Goal: Check status: Check status

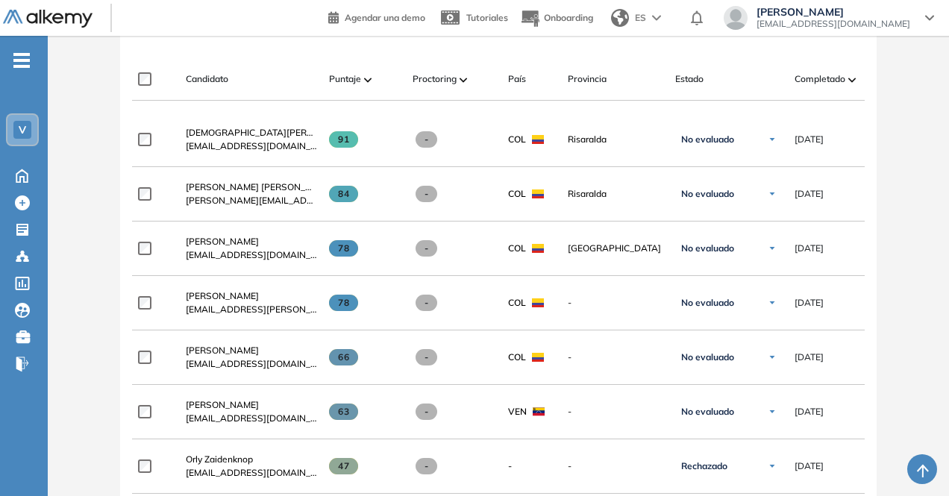
scroll to position [373, 0]
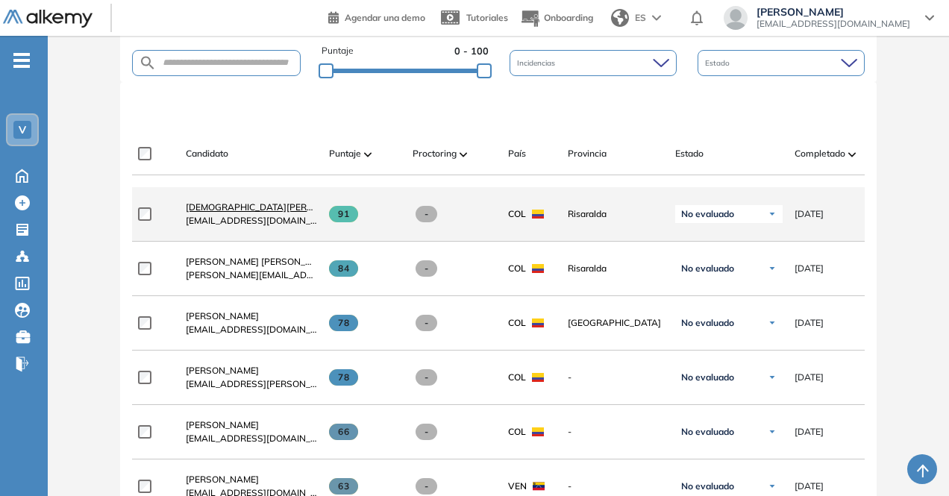
click at [254, 213] on span "[DEMOGRAPHIC_DATA][PERSON_NAME]" at bounding box center [273, 206] width 174 height 11
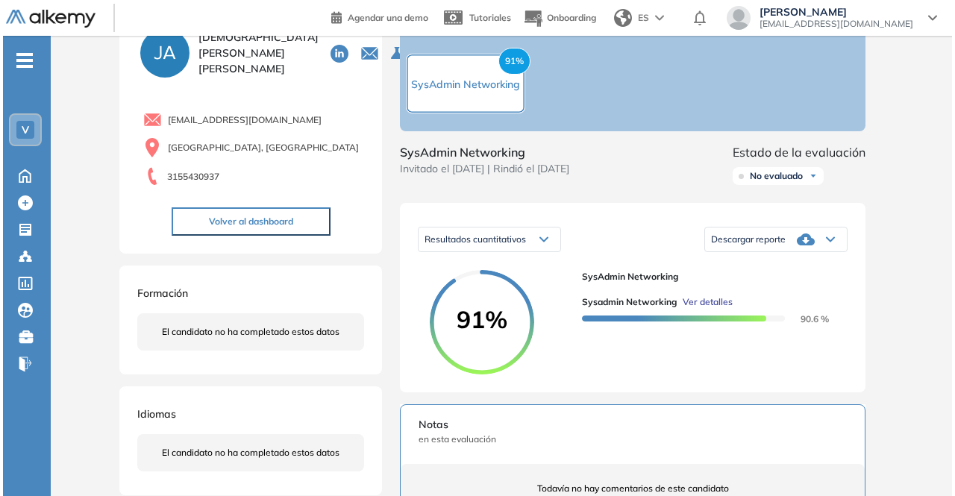
scroll to position [224, 0]
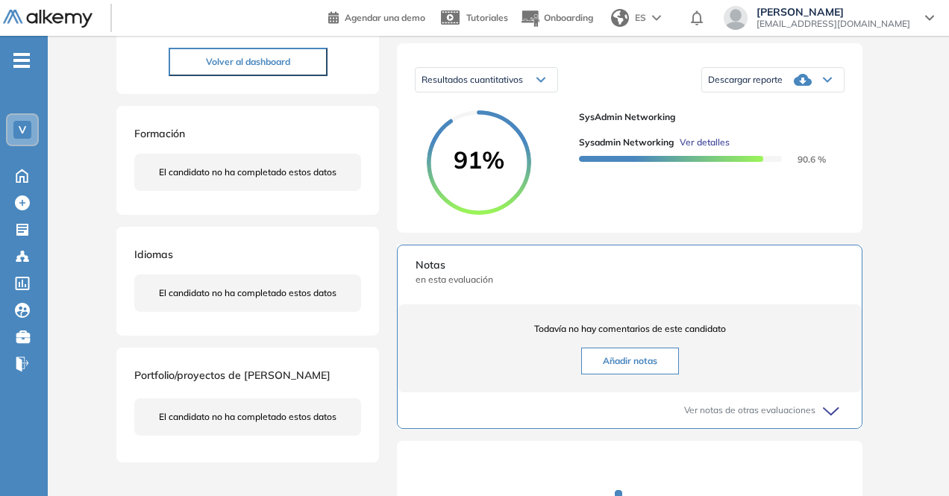
click at [705, 149] on span "Ver detalles" at bounding box center [705, 142] width 50 height 13
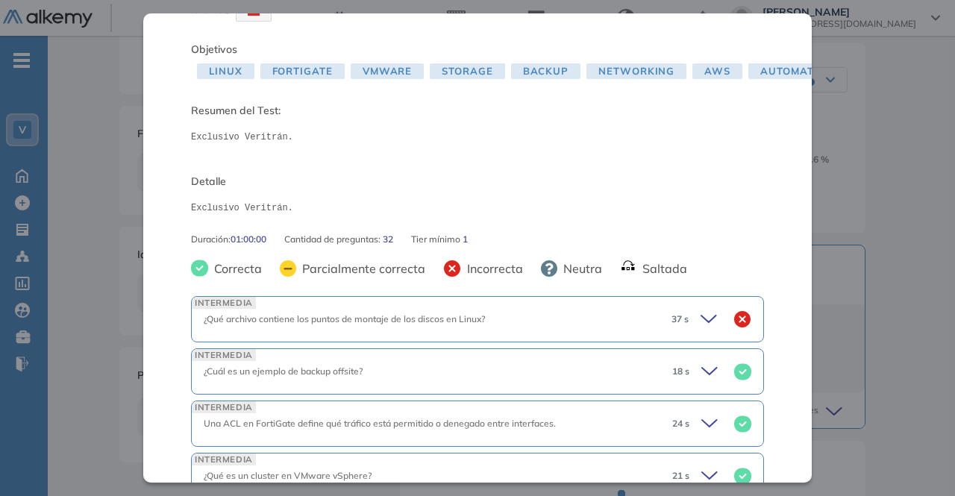
scroll to position [149, 0]
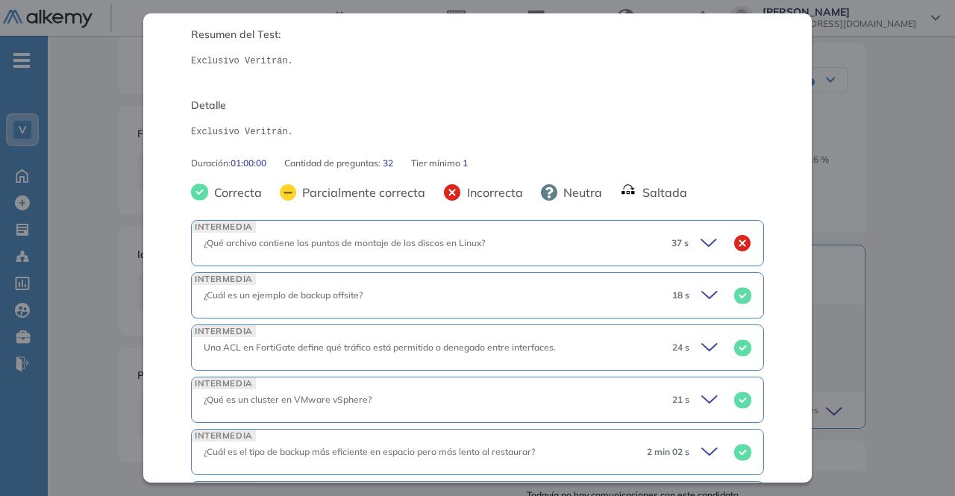
click at [701, 245] on icon at bounding box center [708, 243] width 15 height 7
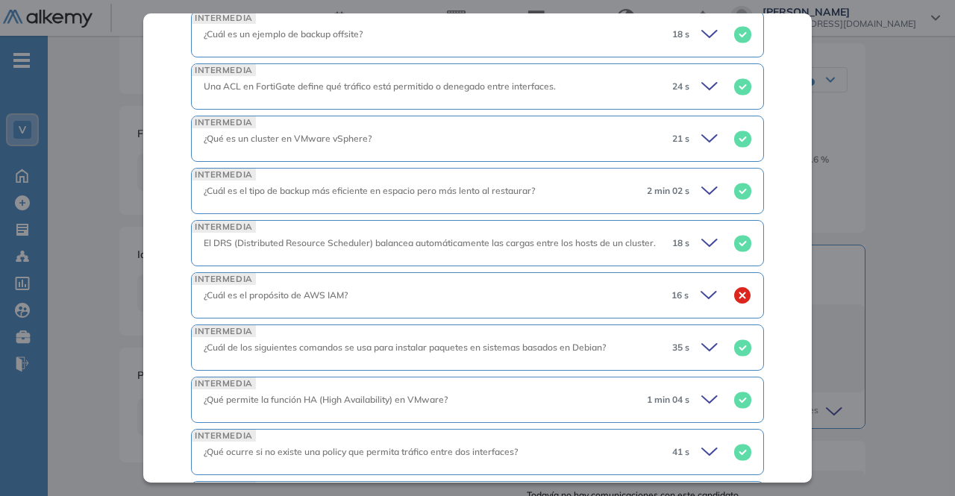
scroll to position [821, 0]
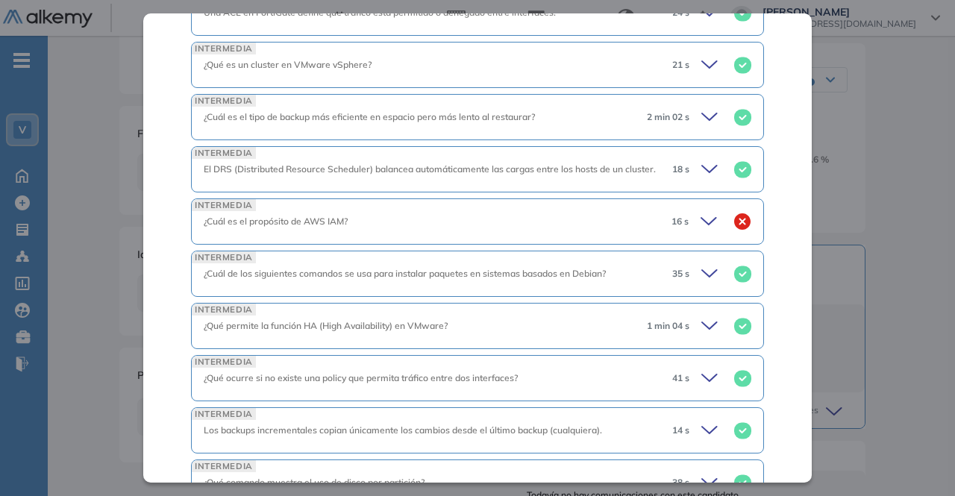
click at [701, 217] on icon at bounding box center [711, 221] width 21 height 21
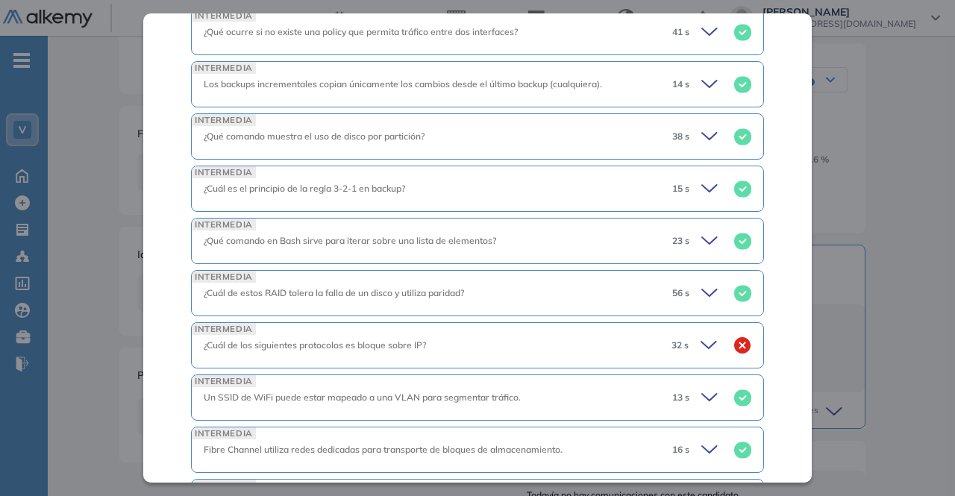
scroll to position [1642, 0]
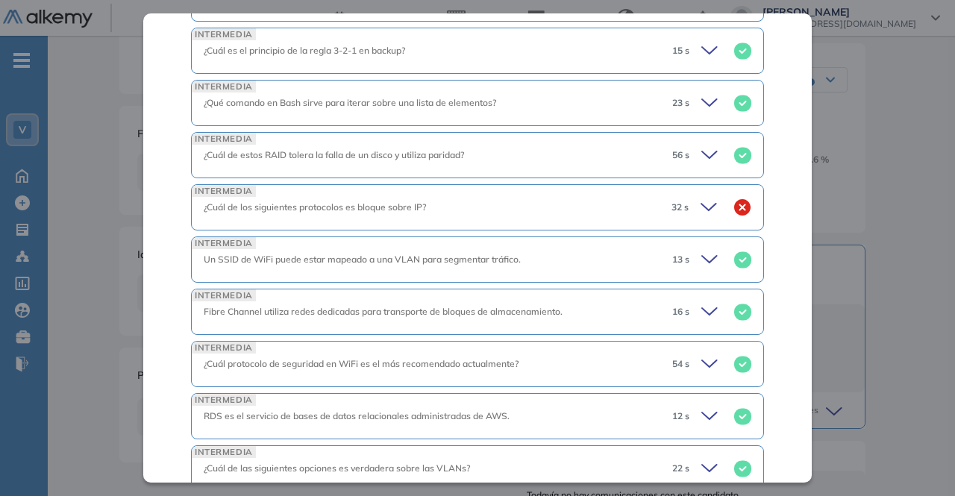
click at [701, 204] on icon at bounding box center [708, 207] width 15 height 7
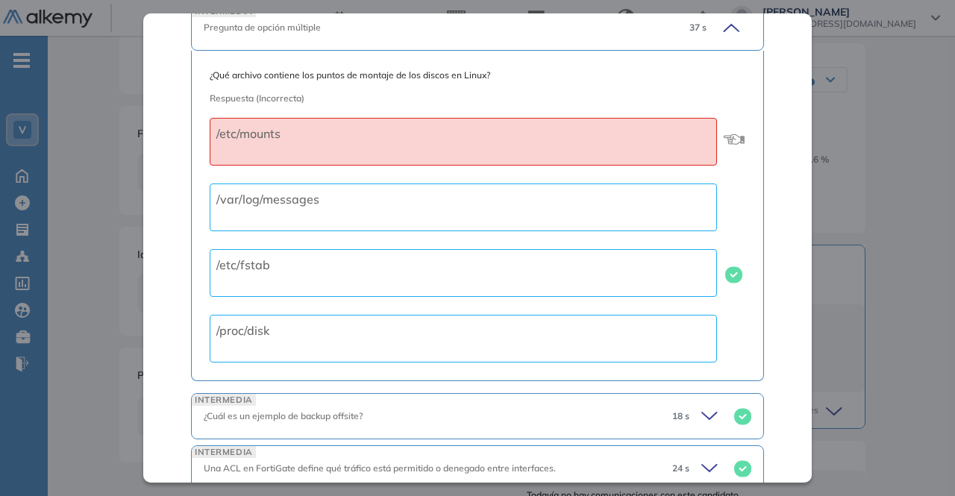
scroll to position [299, 0]
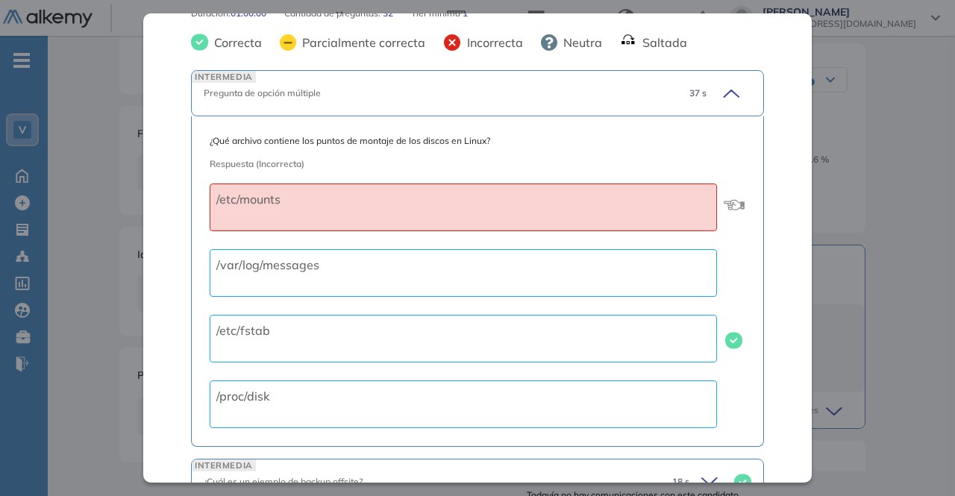
click at [721, 95] on icon at bounding box center [729, 93] width 21 height 21
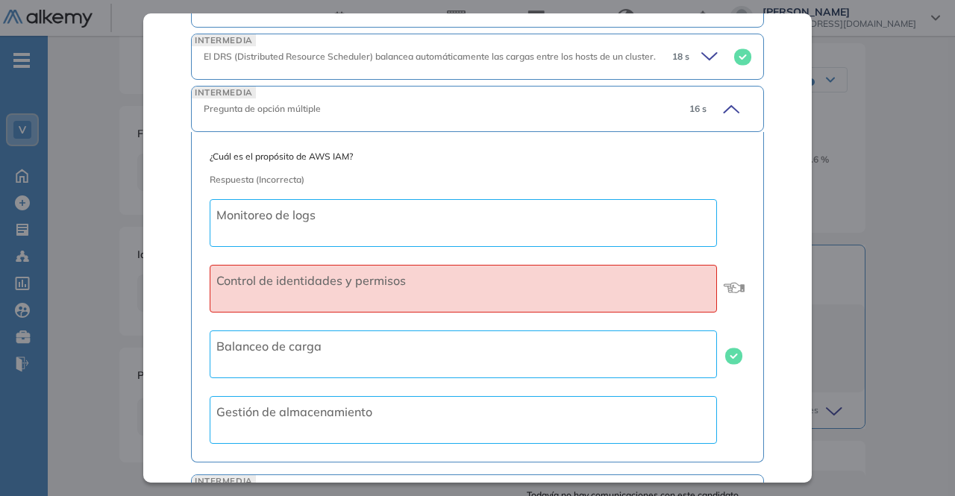
scroll to position [598, 0]
click at [721, 104] on icon at bounding box center [729, 108] width 21 height 21
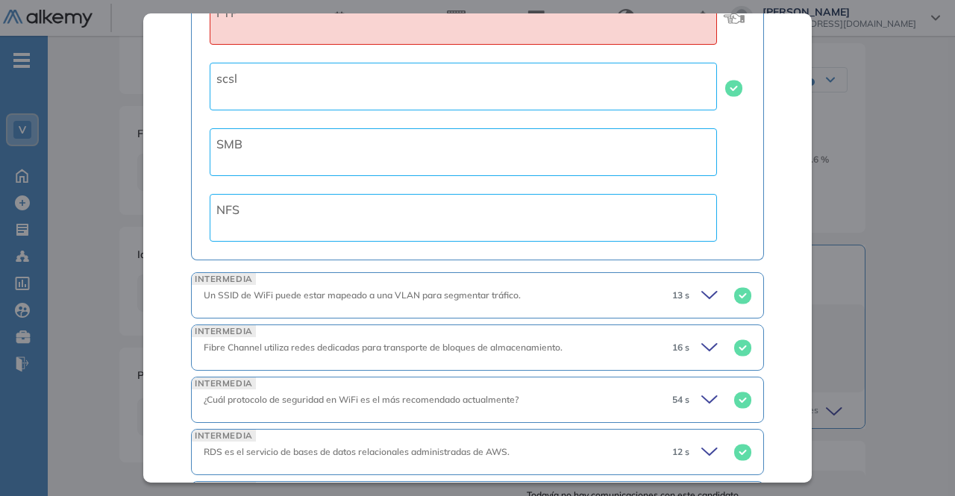
scroll to position [1045, 0]
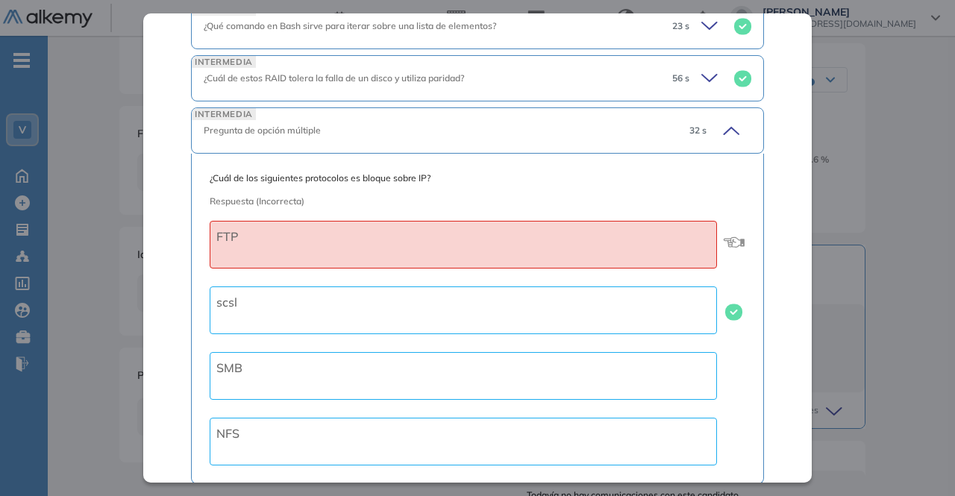
click at [724, 128] on icon at bounding box center [731, 131] width 15 height 7
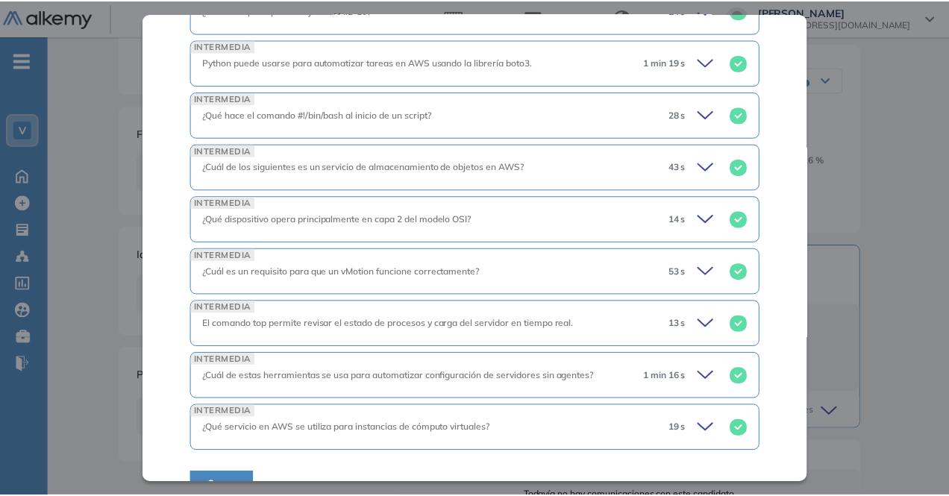
scroll to position [1604, 0]
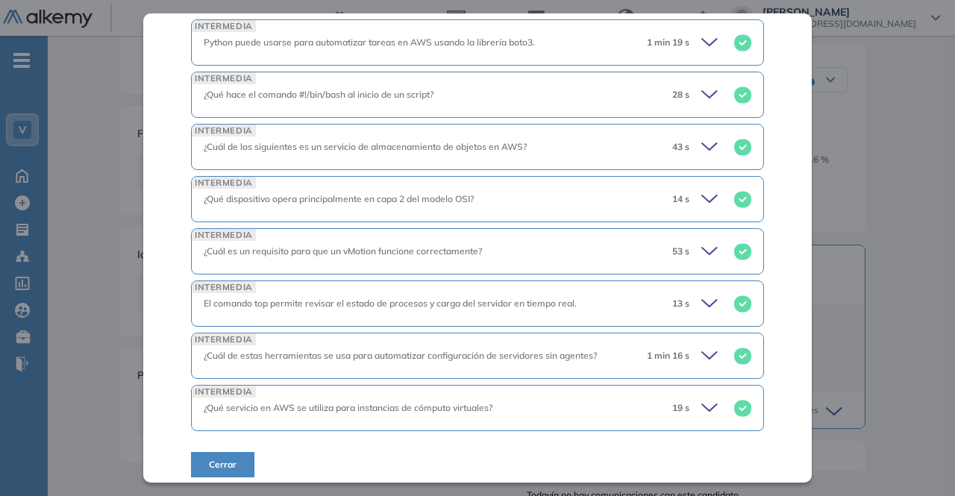
click at [218, 458] on span "Cerrar" at bounding box center [223, 464] width 28 height 13
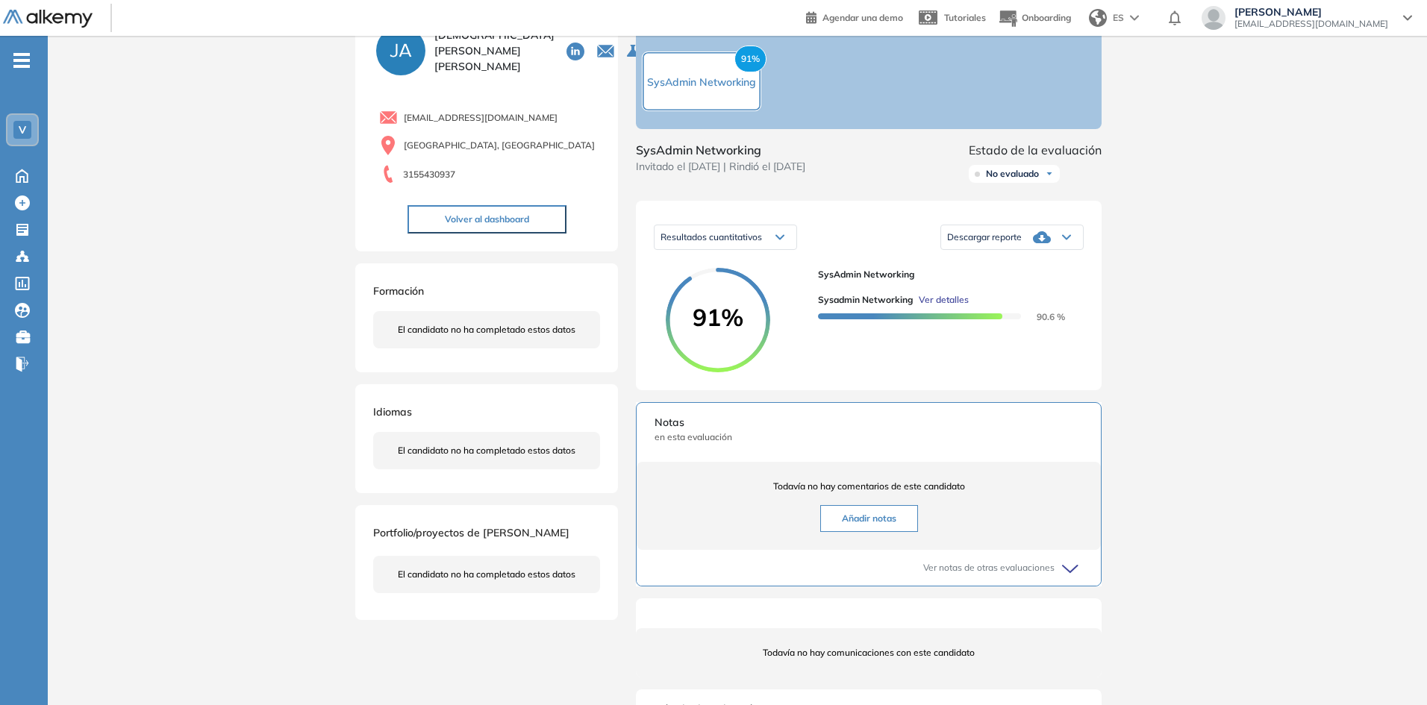
scroll to position [0, 0]
